Goal: Task Accomplishment & Management: Complete application form

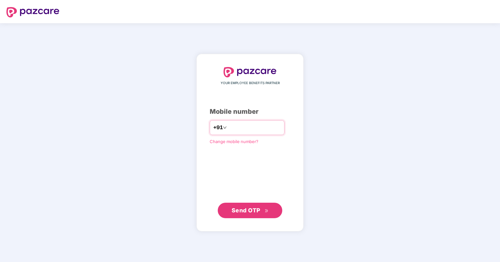
click at [243, 125] on input "number" at bounding box center [254, 127] width 53 height 10
type input "**********"
click at [253, 213] on span "Send OTP" at bounding box center [245, 210] width 29 height 7
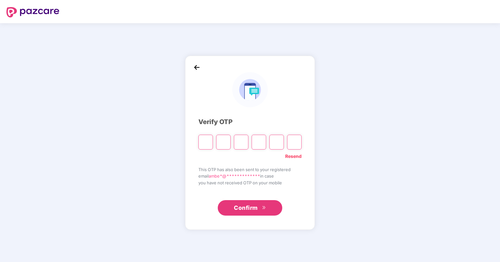
click at [207, 145] on input "Please enter verification code. Digit 1" at bounding box center [205, 142] width 15 height 15
paste input "*"
type input "*"
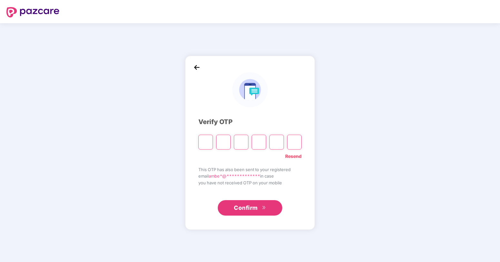
type input "*"
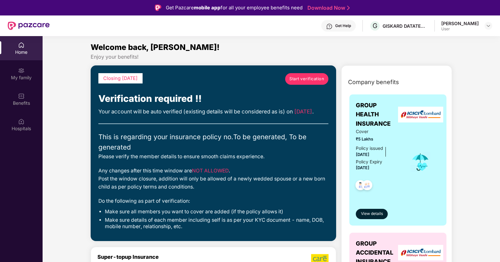
click at [302, 79] on span "Start verification" at bounding box center [306, 79] width 35 height 6
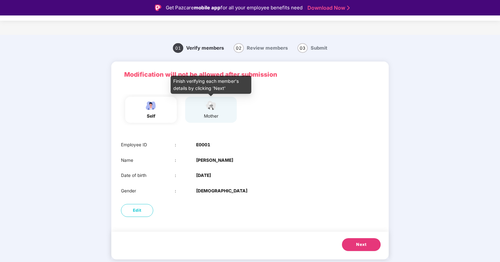
click at [207, 114] on div "mother" at bounding box center [211, 116] width 16 height 7
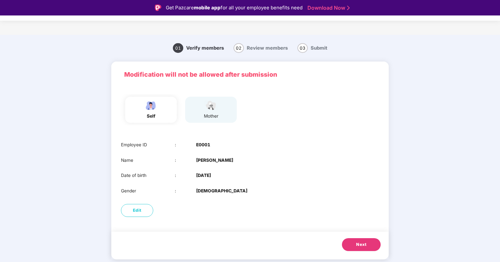
click at [354, 245] on button "Next" at bounding box center [361, 244] width 39 height 13
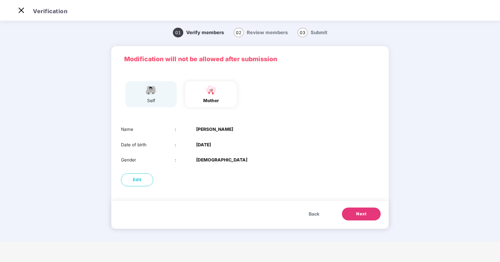
click at [362, 211] on span "Next" at bounding box center [361, 214] width 10 height 6
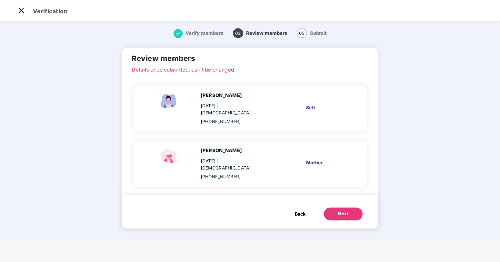
click at [342, 211] on div "Next" at bounding box center [343, 214] width 10 height 6
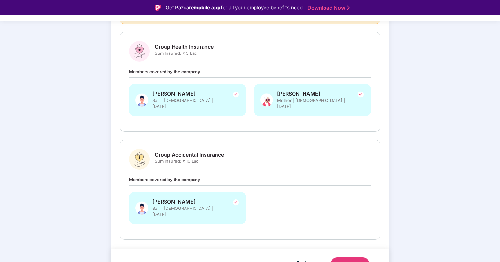
scroll to position [82, 0]
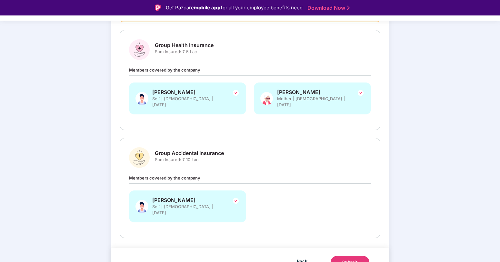
click at [350, 259] on div "Submit" at bounding box center [349, 262] width 15 height 6
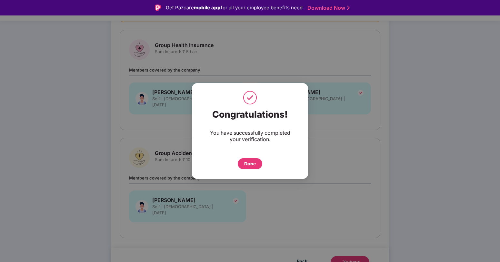
click at [253, 165] on div "Done" at bounding box center [250, 163] width 12 height 7
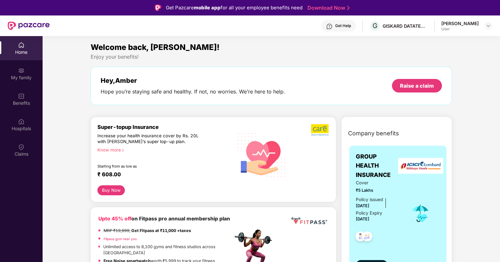
click at [149, 134] on div "Increase your health insurance cover by Rs. 20L with [PERSON_NAME]’s super top-…" at bounding box center [150, 139] width 107 height 12
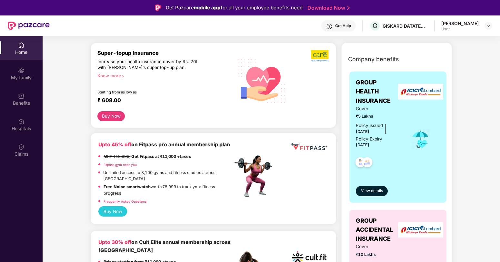
scroll to position [77, 0]
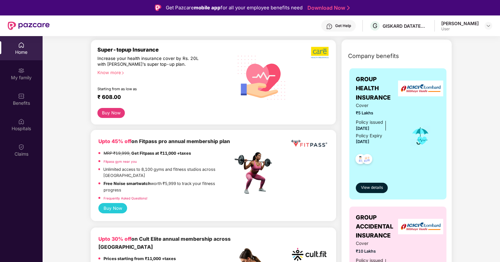
click at [111, 73] on div "Know more" at bounding box center [162, 72] width 131 height 5
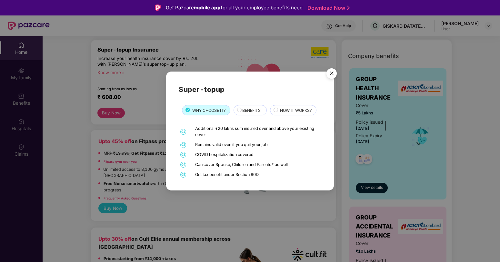
scroll to position [36, 0]
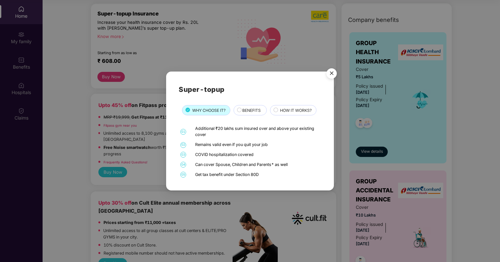
click at [256, 107] on span "BENEFITS" at bounding box center [251, 110] width 18 height 6
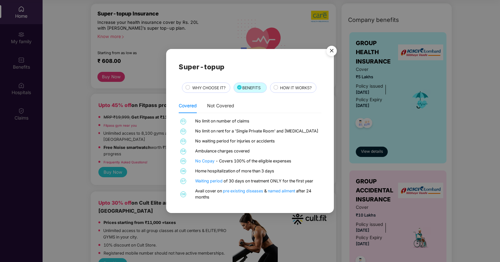
click at [245, 169] on div "Home hospitalization of more than 3 days" at bounding box center [257, 171] width 124 height 6
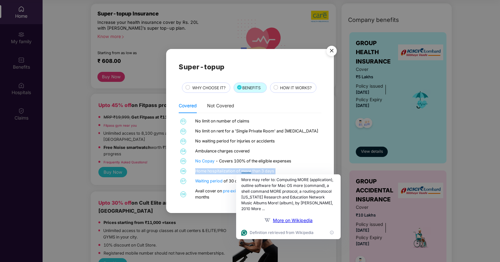
click at [245, 169] on div "Home hospitalization of more than 3 days" at bounding box center [257, 171] width 124 height 6
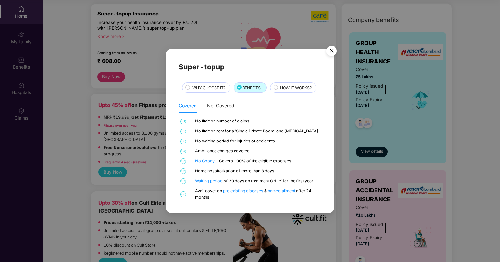
click at [292, 89] on span "HOW IT WORKS?" at bounding box center [296, 88] width 32 height 6
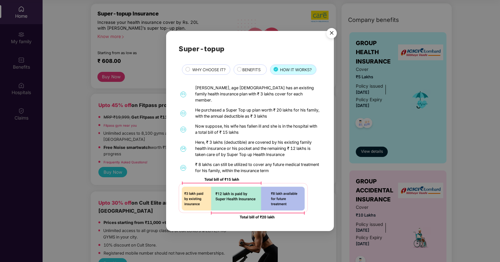
click at [151, 139] on div "Super-topup WHY CHOOSE IT? BENEFITS HOW IT WORKS? 01 [PERSON_NAME], age [DEMOGR…" at bounding box center [250, 131] width 500 height 262
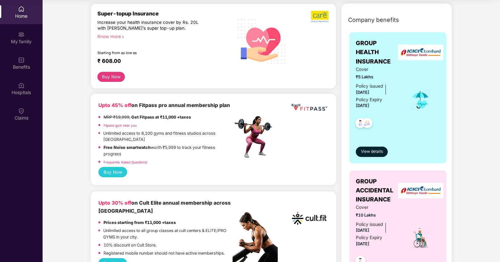
click at [111, 79] on button "Buy Now" at bounding box center [110, 77] width 27 height 10
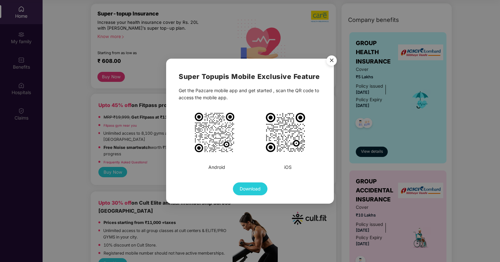
click at [331, 62] on img "Close" at bounding box center [331, 62] width 18 height 18
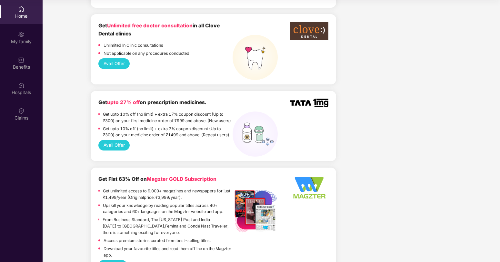
scroll to position [426, 0]
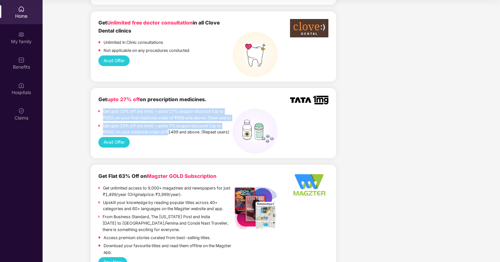
drag, startPoint x: 106, startPoint y: 101, endPoint x: 167, endPoint y: 129, distance: 67.5
click at [167, 129] on div "Get upto 27% off on prescription medicines. Get upto 10% off (no limit) + extra…" at bounding box center [165, 116] width 134 height 41
click at [167, 129] on p "Get upto 10% off (no limit) + extra 7% coupon discount (Up to ₹300) on your med…" at bounding box center [168, 129] width 130 height 13
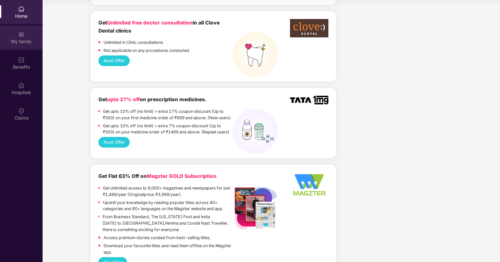
click at [19, 37] on img at bounding box center [21, 34] width 6 height 6
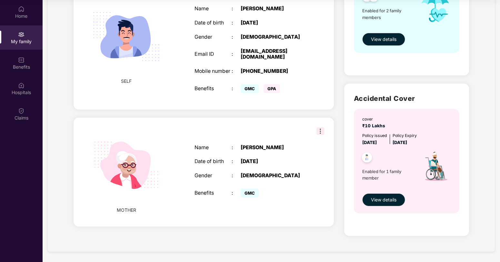
scroll to position [0, 0]
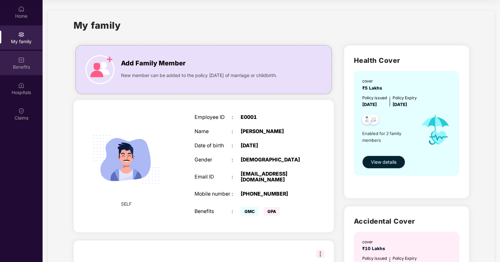
click at [17, 61] on div "Benefits" at bounding box center [21, 63] width 43 height 24
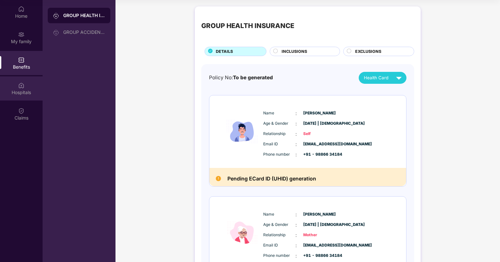
click at [21, 89] on div "Hospitals" at bounding box center [21, 92] width 43 height 6
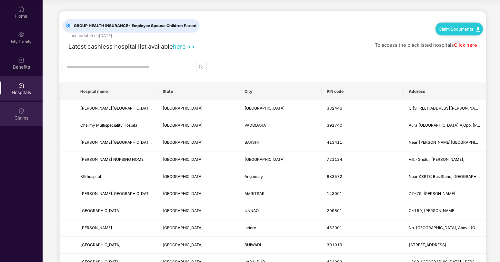
click at [22, 116] on div "Claims" at bounding box center [21, 118] width 43 height 6
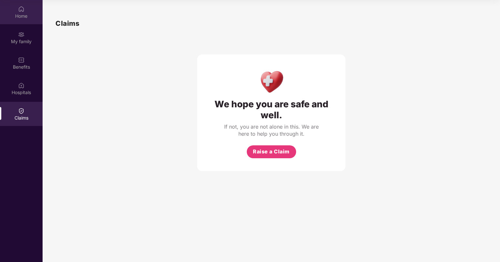
click at [21, 14] on div "Home" at bounding box center [21, 16] width 43 height 6
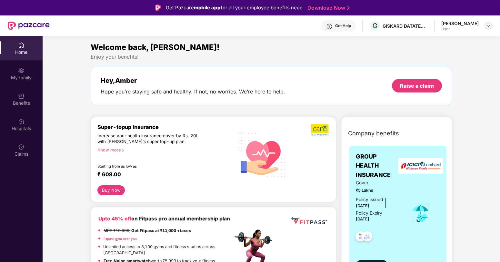
click at [486, 25] on img at bounding box center [487, 25] width 5 height 5
click at [226, 97] on div "Hey, [PERSON_NAME] you’re staying safe and healthy. If not, no worries. We’re h…" at bounding box center [271, 86] width 361 height 38
click at [172, 92] on div "Hope you’re staying safe and healthy. If not, no worries. We’re here to help." at bounding box center [193, 91] width 184 height 7
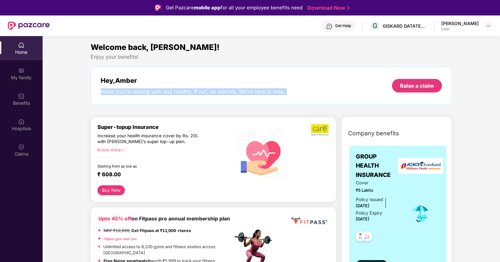
click at [172, 92] on div "Hope you’re staying safe and healthy. If not, no worries. We’re here to help." at bounding box center [193, 91] width 184 height 7
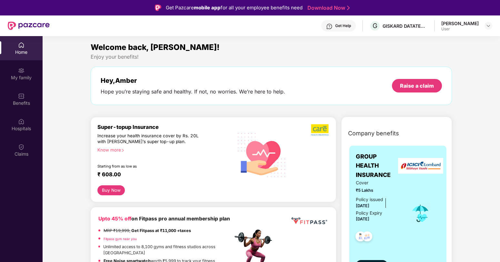
click at [226, 81] on div "Hey, [PERSON_NAME]" at bounding box center [193, 81] width 184 height 8
